Goal: Transaction & Acquisition: Purchase product/service

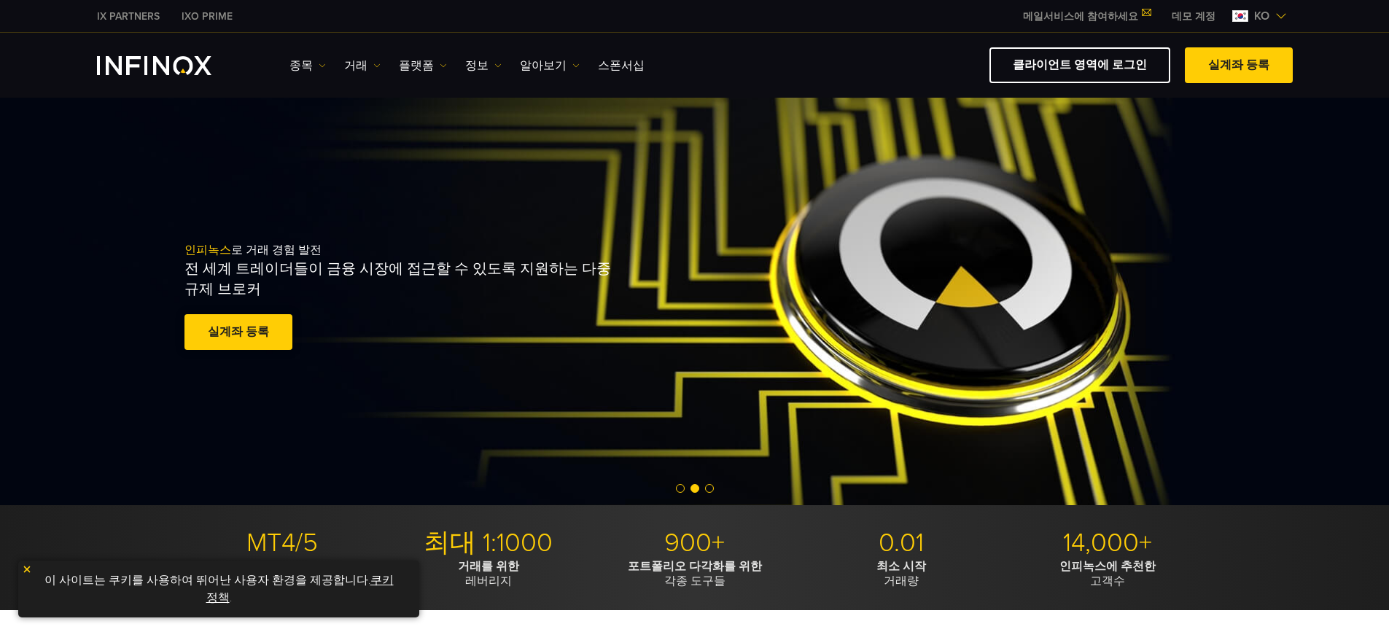
click at [241, 332] on link "실계좌 등록" at bounding box center [238, 332] width 108 height 36
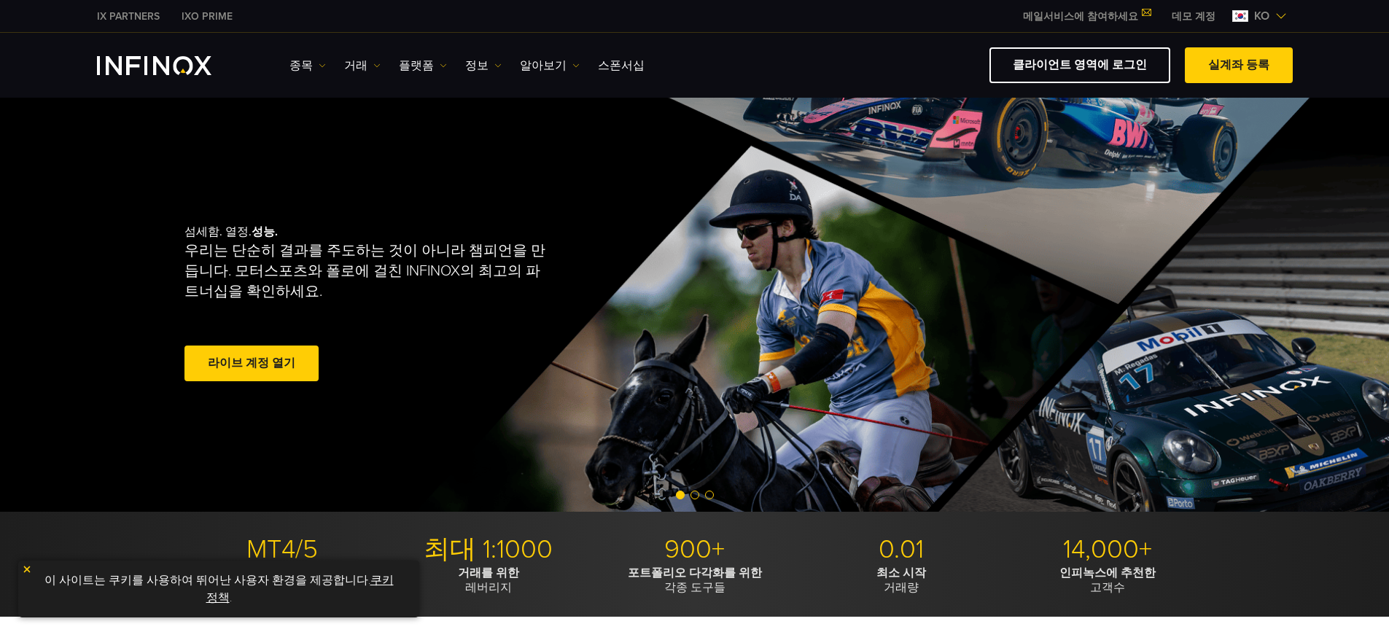
click at [236, 364] on link "라이브 계정 열기" at bounding box center [251, 364] width 134 height 36
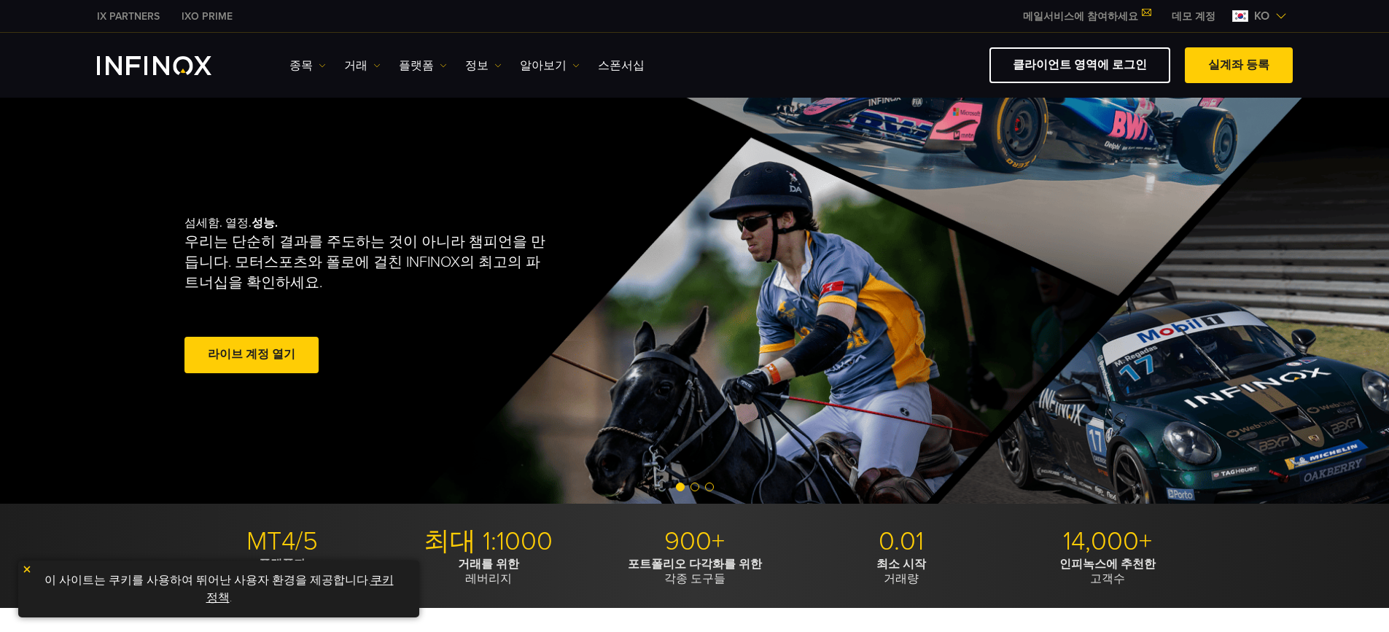
click at [249, 352] on link "라이브 계정 열기" at bounding box center [251, 355] width 134 height 36
click at [132, 17] on link "IX PARTNERS" at bounding box center [128, 16] width 85 height 15
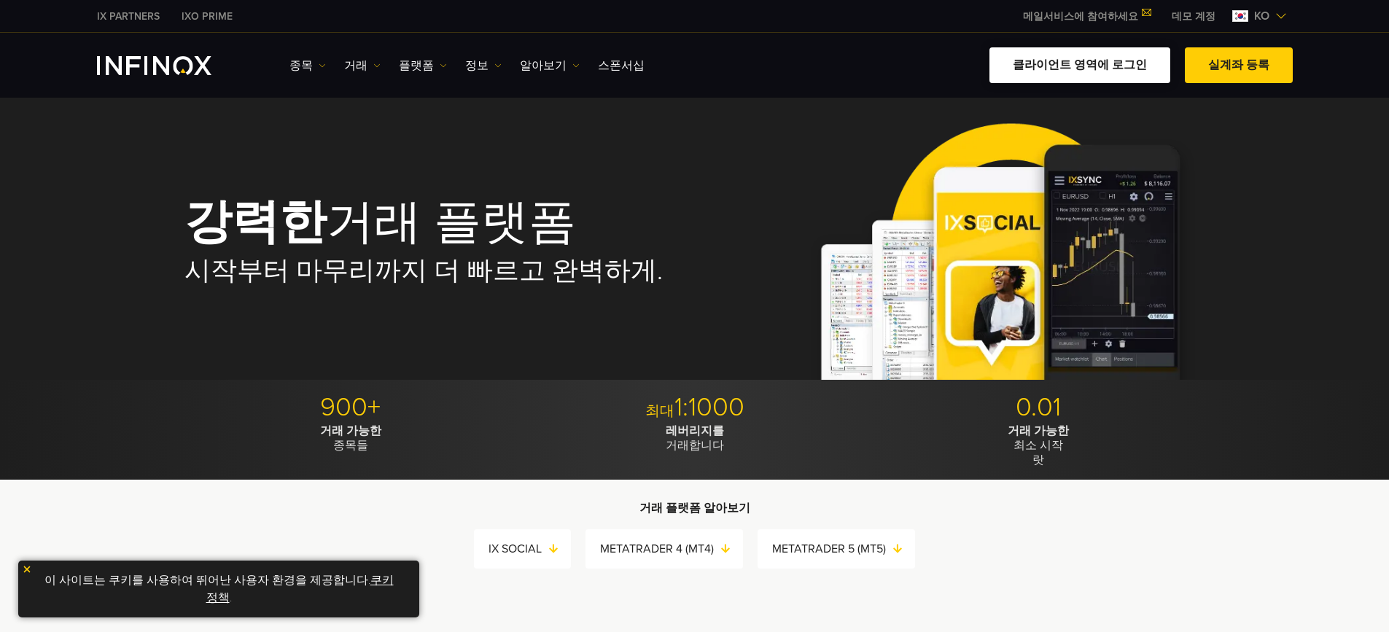
click at [1049, 63] on link "클라이언트 영역에 로그인" at bounding box center [1079, 65] width 181 height 36
